Goal: Task Accomplishment & Management: Complete application form

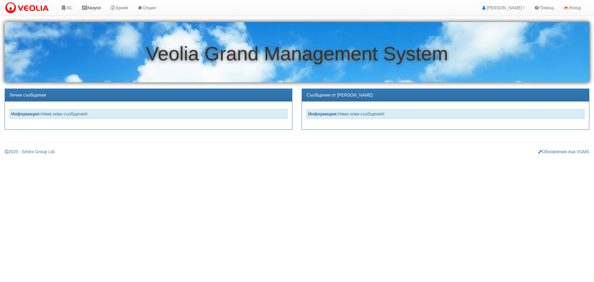
click at [94, 8] on link "Казуси" at bounding box center [91, 7] width 28 height 15
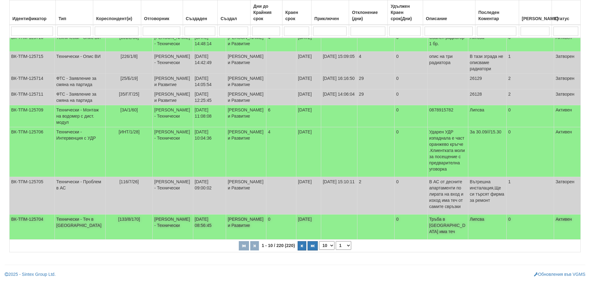
scroll to position [184, 0]
click at [343, 245] on select "1 2 3 4 5 6 10 15 20 22" at bounding box center [343, 245] width 15 height 9
click at [336, 241] on select "1 2 3 4 5 6 10 15 20 22" at bounding box center [343, 245] width 15 height 9
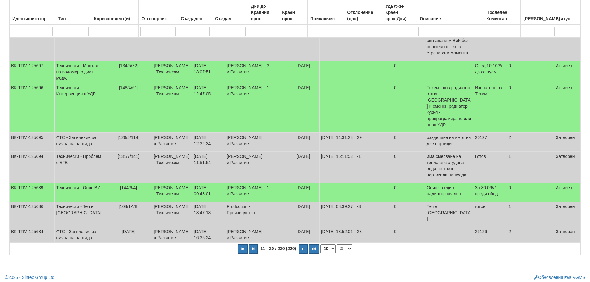
click at [348, 246] on select "1 2 3 4 5 6 7 10 15 20 22" at bounding box center [344, 248] width 15 height 9
click at [337, 244] on select "1 2 3 4 5 6 7 10 15 20 22" at bounding box center [344, 248] width 15 height 9
select select "3"
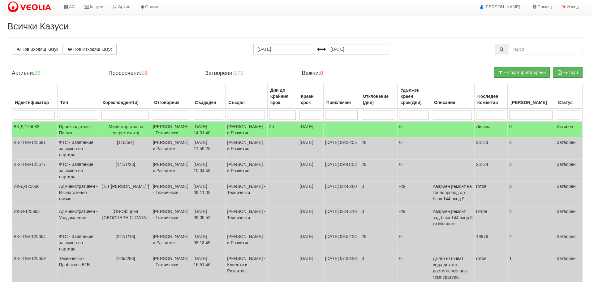
scroll to position [0, 0]
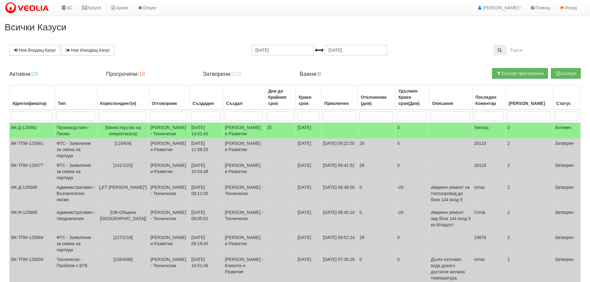
click at [122, 116] on input "search" at bounding box center [122, 115] width 47 height 9
type input "1"
select select "1"
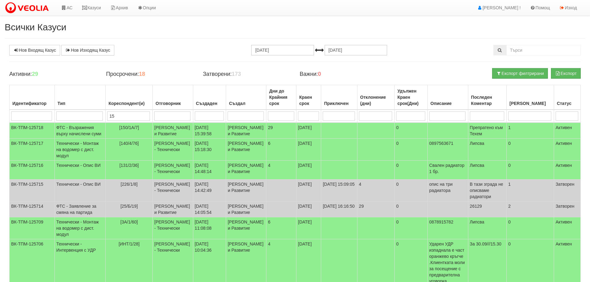
type input "155"
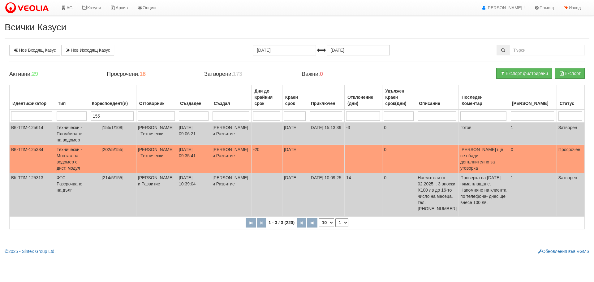
type input "155"
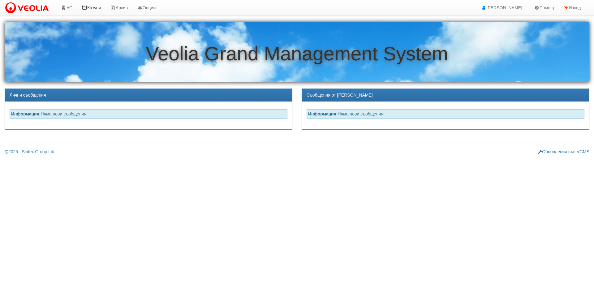
click at [95, 7] on link "Казуси" at bounding box center [91, 7] width 28 height 15
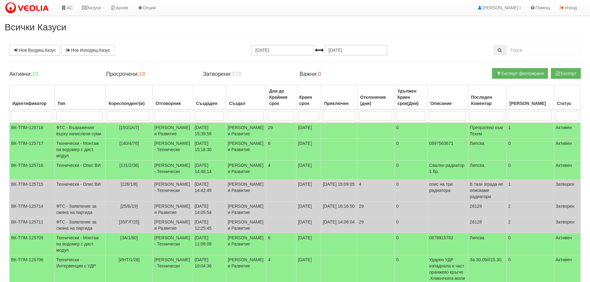
click at [119, 117] on input "search" at bounding box center [128, 115] width 43 height 9
type input "7"
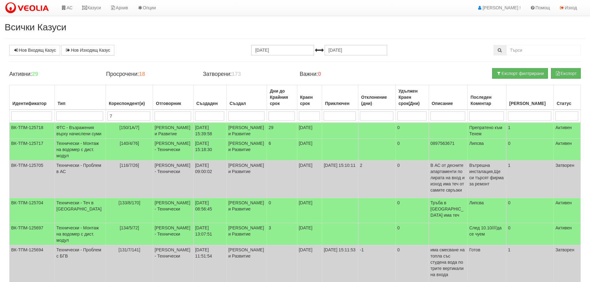
type input "79"
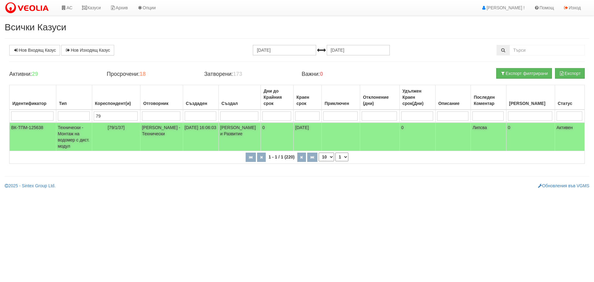
type input "79"
click at [73, 131] on td "Технически - Монтаж на водомер с дист. модул" at bounding box center [74, 137] width 36 height 28
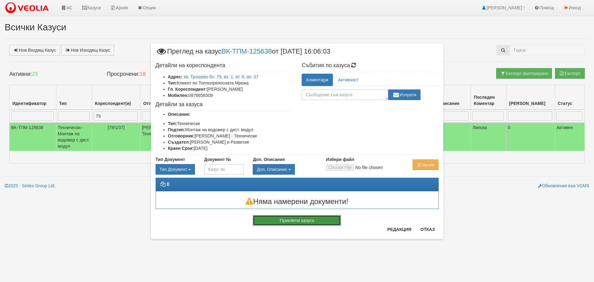
click at [293, 220] on button "Приключи казуса" at bounding box center [297, 220] width 88 height 11
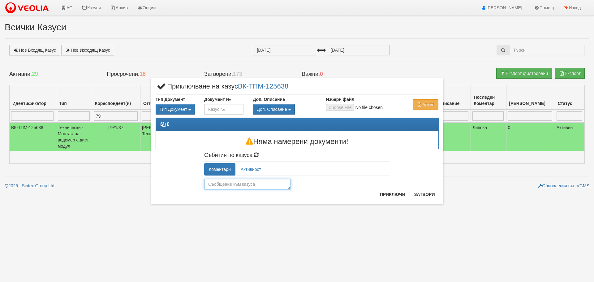
click at [241, 184] on textarea at bounding box center [247, 184] width 87 height 11
click at [247, 184] on textarea at bounding box center [247, 184] width 87 height 11
type textarea "готов"
click at [389, 194] on button "Приключи" at bounding box center [392, 194] width 33 height 10
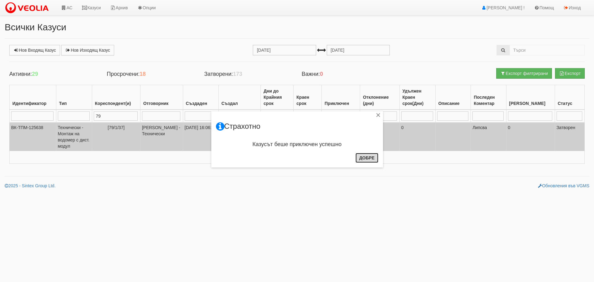
click at [373, 157] on button "Добре" at bounding box center [367, 158] width 23 height 10
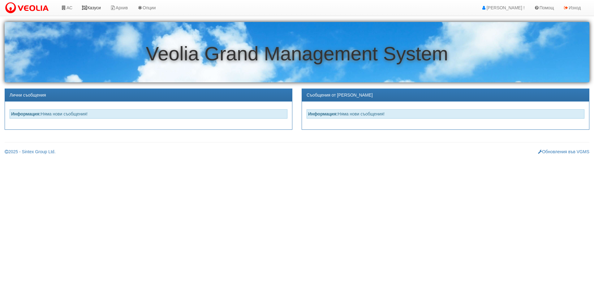
click at [94, 6] on link "Казуси" at bounding box center [91, 7] width 28 height 15
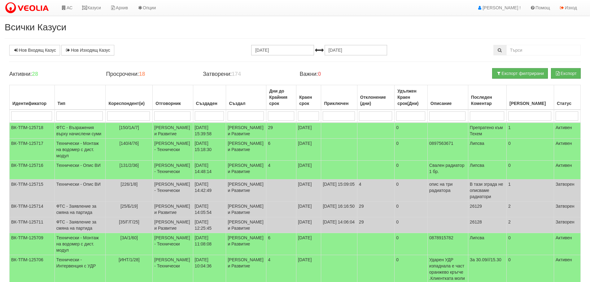
click at [161, 118] on input "search" at bounding box center [172, 115] width 36 height 9
type input "д"
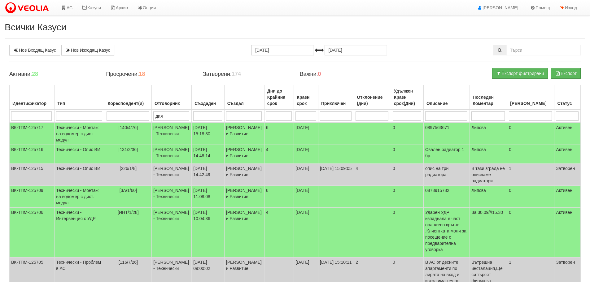
type input "диян"
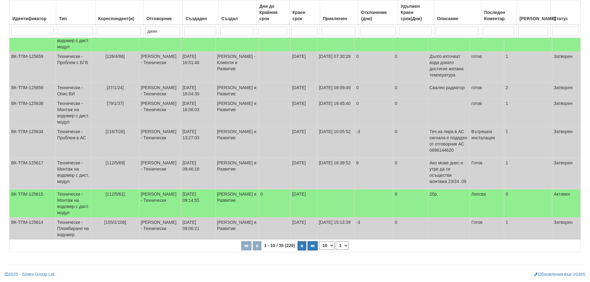
scroll to position [165, 0]
type input "диян"
click at [339, 245] on select "1 2 3 4" at bounding box center [342, 245] width 13 height 9
click at [336, 241] on select "1 2 3 4" at bounding box center [342, 245] width 13 height 9
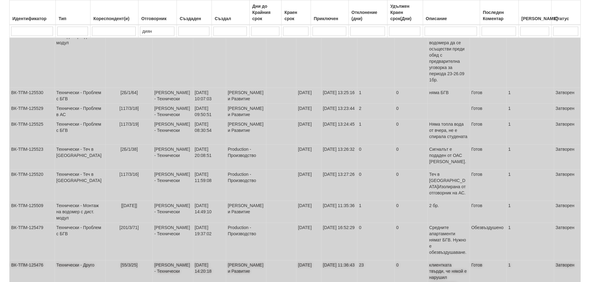
scroll to position [162, 0]
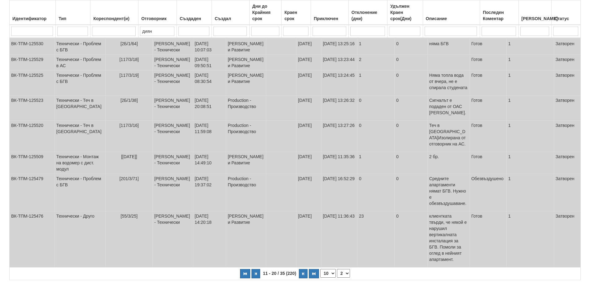
click at [344, 269] on select "1 2 3 4" at bounding box center [343, 273] width 13 height 9
click at [337, 269] on select "1 2 3 4" at bounding box center [343, 273] width 13 height 9
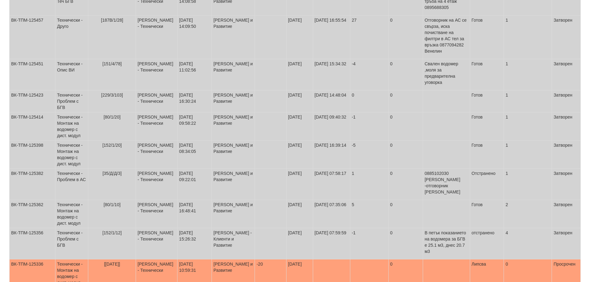
scroll to position [174, 0]
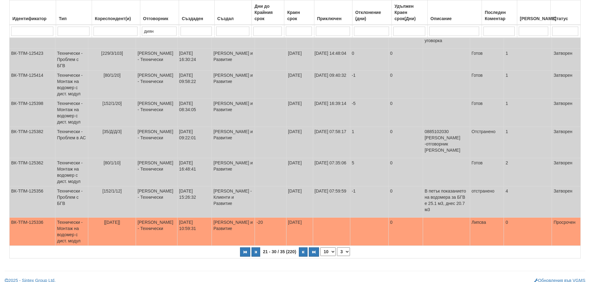
click at [344, 247] on select "1 2 3 4" at bounding box center [343, 251] width 13 height 9
select select "4"
click at [337, 247] on select "1 2 3 4" at bounding box center [343, 251] width 13 height 9
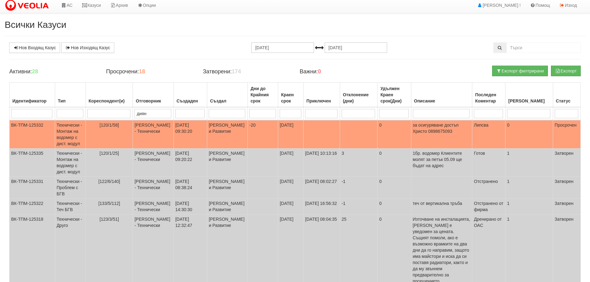
scroll to position [0, 0]
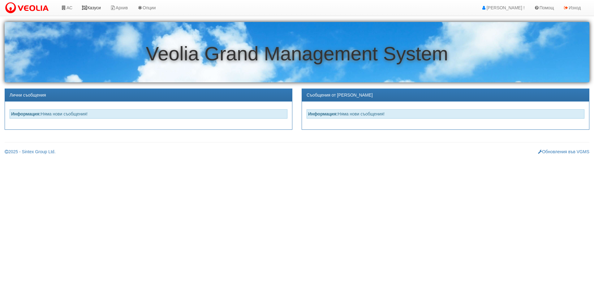
click at [93, 7] on link "Казуси" at bounding box center [91, 7] width 28 height 15
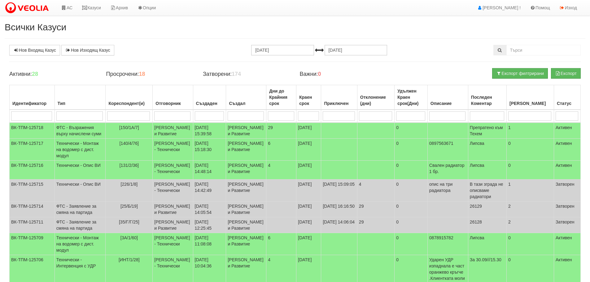
click at [165, 111] on td at bounding box center [173, 116] width 40 height 13
click at [165, 119] on input "search" at bounding box center [172, 115] width 36 height 9
type input "д"
type input "ди"
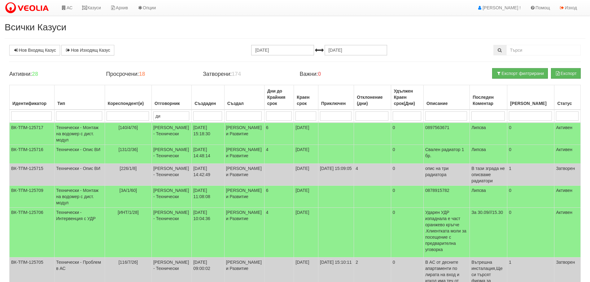
type input "ди"
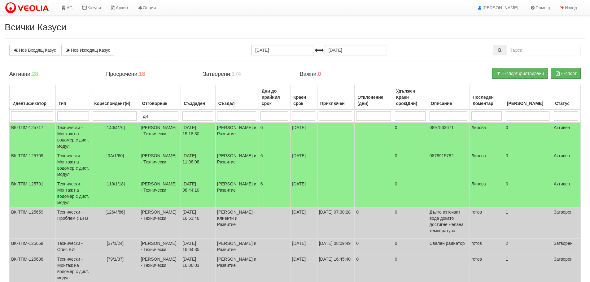
type input "дия"
type input "диян"
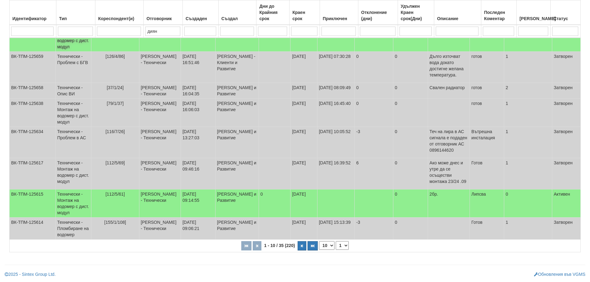
scroll to position [165, 0]
type input "диян"
click at [338, 246] on select "1 2 3 4" at bounding box center [342, 245] width 13 height 9
click at [336, 241] on select "1 2 3 4" at bounding box center [342, 245] width 13 height 9
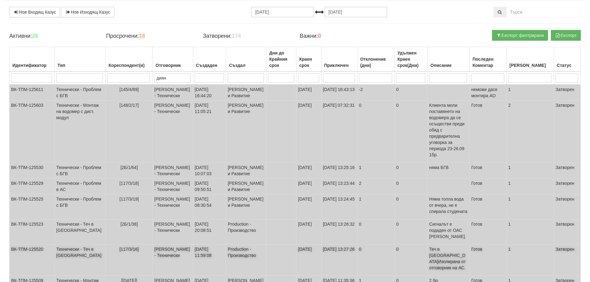
scroll to position [162, 0]
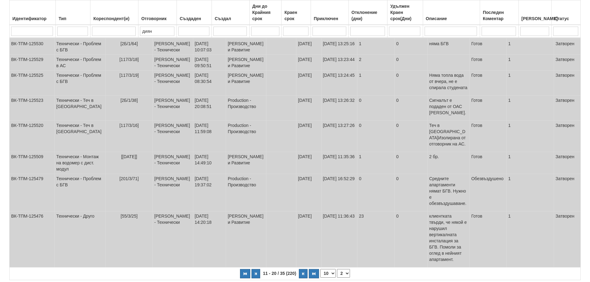
click at [343, 269] on select "1 2 3 4" at bounding box center [343, 273] width 13 height 9
click at [337, 269] on select "1 2 3 4" at bounding box center [343, 273] width 13 height 9
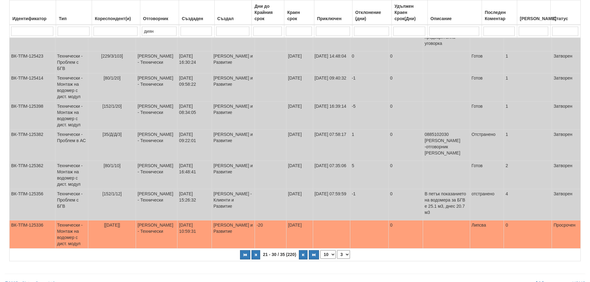
scroll to position [174, 0]
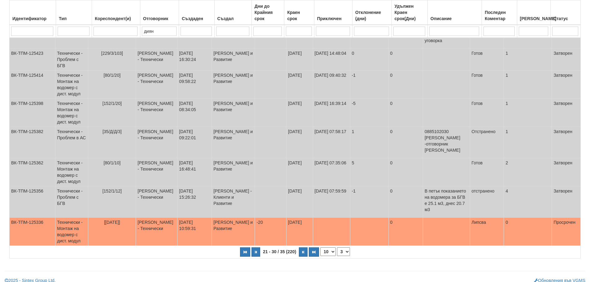
click at [344, 247] on select "1 2 3 4" at bounding box center [343, 251] width 13 height 9
click at [337, 247] on select "1 2 3 4" at bounding box center [343, 251] width 13 height 9
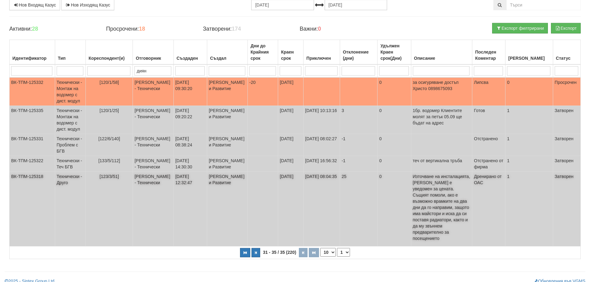
scroll to position [52, 0]
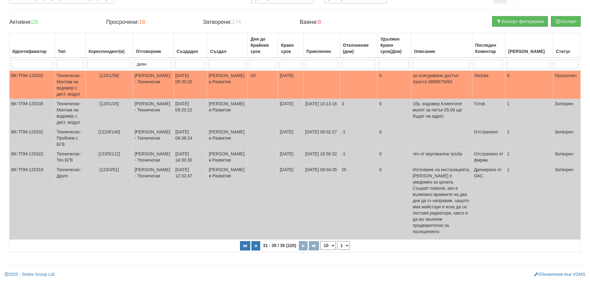
click at [344, 244] on select "1 2 3 4" at bounding box center [343, 245] width 13 height 9
select select "1"
click at [337, 250] on select "1 2 3 4" at bounding box center [343, 245] width 13 height 9
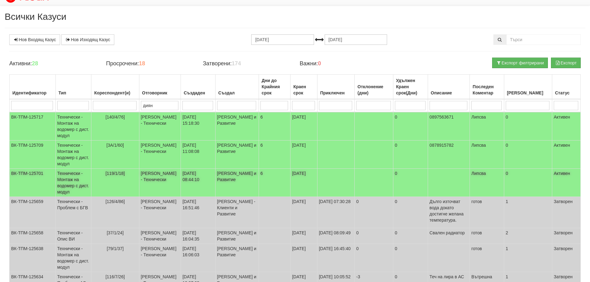
scroll to position [0, 0]
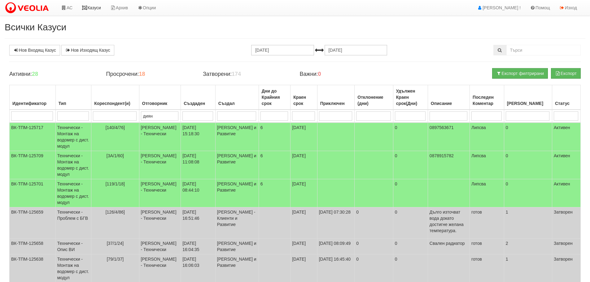
click at [92, 9] on link "Казуси" at bounding box center [91, 7] width 28 height 15
